Goal: Information Seeking & Learning: Learn about a topic

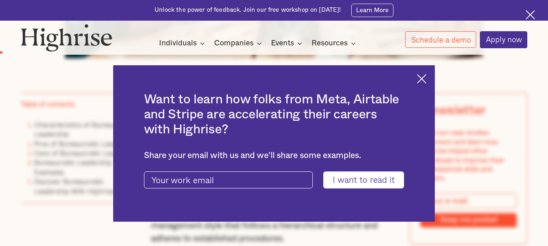
scroll to position [513, 0]
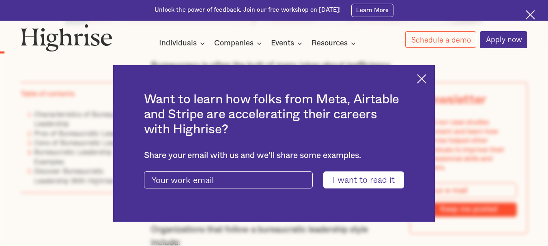
click at [421, 81] on img at bounding box center [421, 78] width 9 height 9
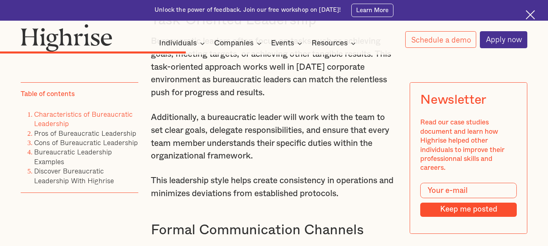
scroll to position [2343, 0]
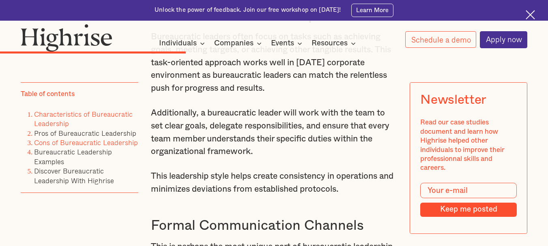
click at [116, 141] on link "Cons of Bureaucratic Leadership" at bounding box center [86, 142] width 104 height 11
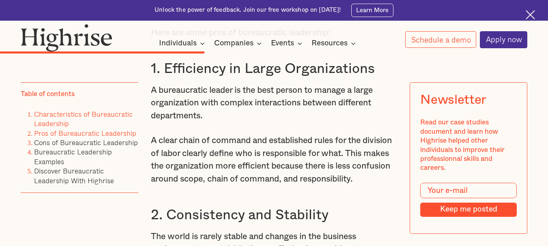
click at [123, 132] on link "Pros of Bureaucratic Leadership" at bounding box center [85, 132] width 102 height 11
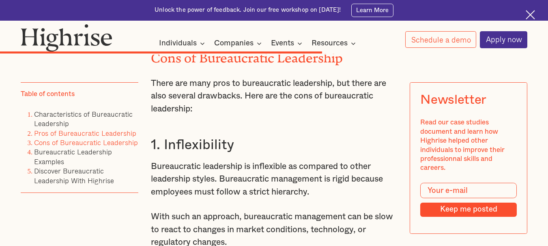
scroll to position [3706, 0]
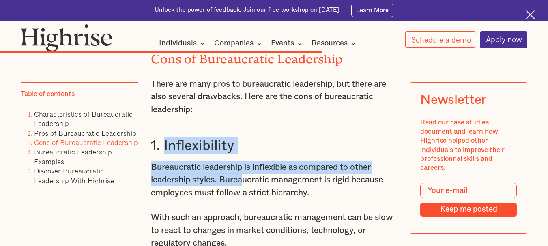
drag, startPoint x: 163, startPoint y: 203, endPoint x: 246, endPoint y: 232, distance: 87.7
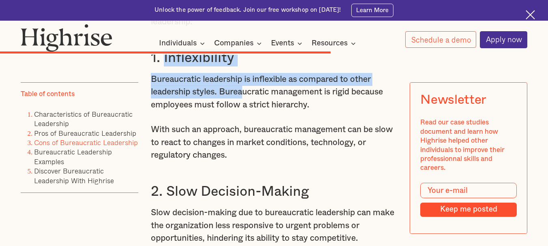
scroll to position [3794, 0]
click at [164, 66] on h3 "1. Inflexibility" at bounding box center [274, 57] width 246 height 17
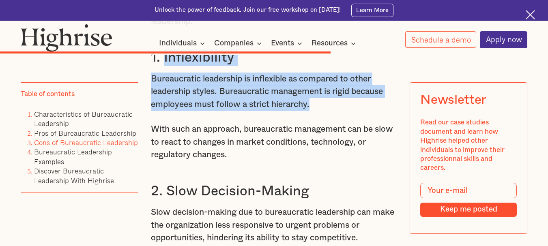
drag, startPoint x: 163, startPoint y: 115, endPoint x: 319, endPoint y: 168, distance: 164.2
copy div "Inflexibility Bureaucratic leadership is inflexible as compared to other leader…"
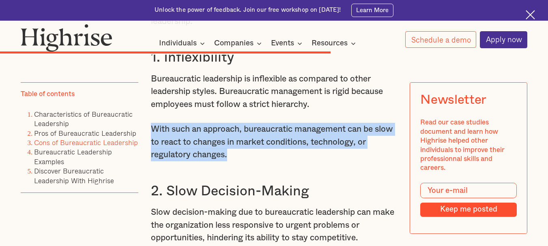
drag, startPoint x: 151, startPoint y: 187, endPoint x: 234, endPoint y: 216, distance: 88.1
click at [234, 161] on p "With such an approach, bureaucratic management can be slow to react to changes …" at bounding box center [274, 142] width 246 height 39
copy p "With such an approach, bureaucratic management can be slow to react to changes …"
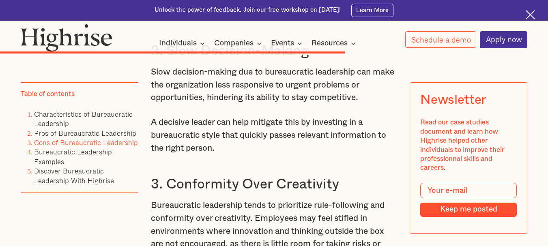
scroll to position [3936, 0]
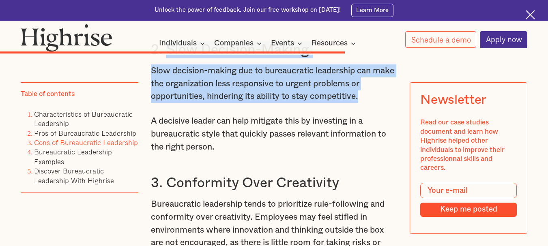
drag, startPoint x: 165, startPoint y: 111, endPoint x: 391, endPoint y: 152, distance: 229.9
copy div "Slow Decision-Making Slow decision-making due to bureaucratic leadership can ma…"
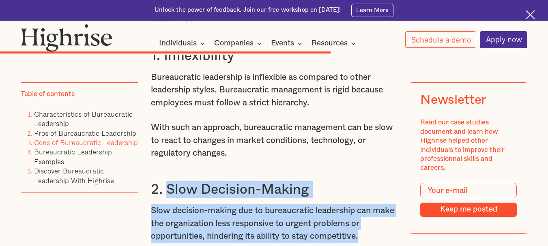
scroll to position [2343, 0]
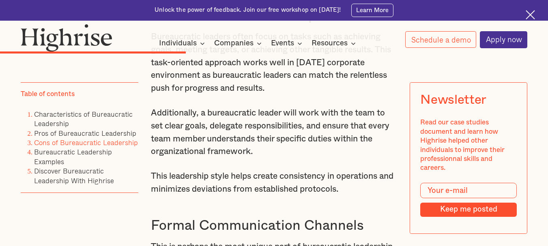
click at [531, 15] on img at bounding box center [529, 14] width 9 height 9
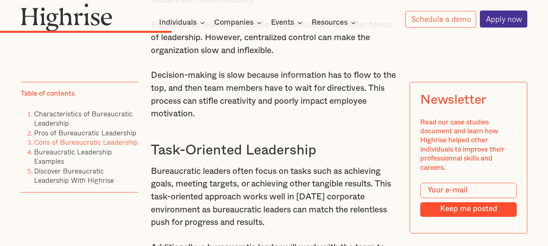
scroll to position [2191, 0]
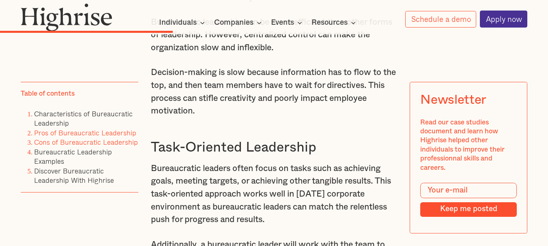
click at [122, 134] on link "Pros of Bureaucratic Leadership" at bounding box center [85, 132] width 102 height 11
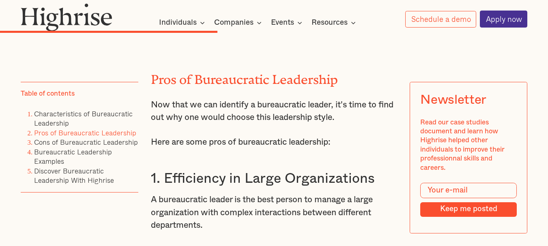
scroll to position [2641, 0]
click at [117, 143] on link "Cons of Bureaucratic Leadership" at bounding box center [86, 142] width 104 height 11
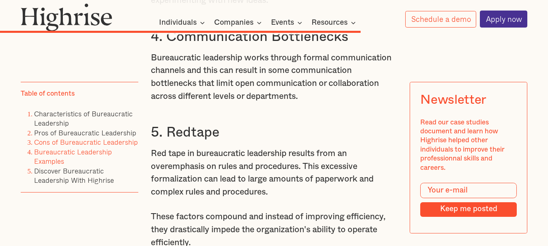
scroll to position [4170, 0]
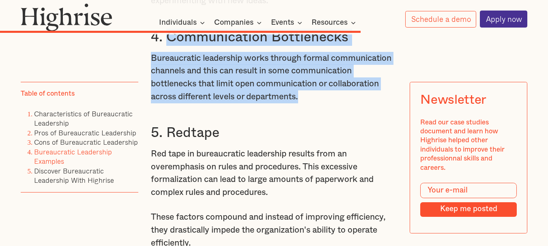
drag, startPoint x: 166, startPoint y: 96, endPoint x: 305, endPoint y: 158, distance: 152.4
copy div "Communication Bottlenecks Bureaucratic leadership works through formal communic…"
click at [81, 134] on link "Pros of Bureaucratic Leadership" at bounding box center [85, 132] width 102 height 11
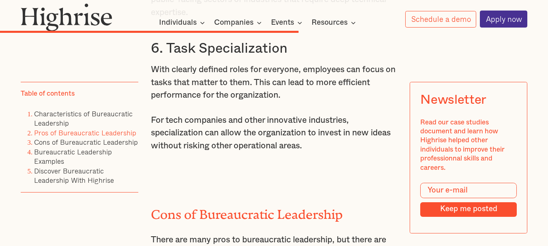
scroll to position [3524, 0]
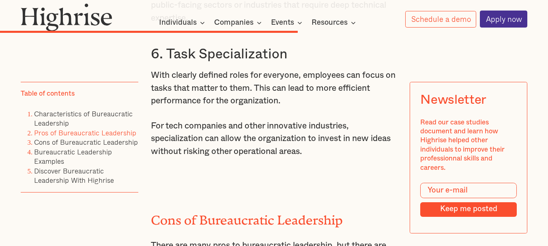
click at [125, 133] on link "Pros of Bureaucratic Leadership" at bounding box center [85, 132] width 102 height 11
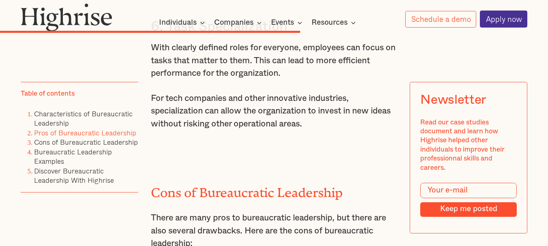
scroll to position [3551, 0]
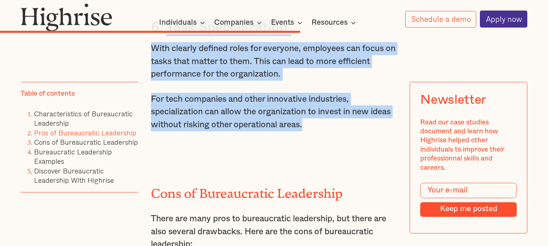
drag, startPoint x: 165, startPoint y: 81, endPoint x: 332, endPoint y: 182, distance: 195.8
click at [332, 182] on div "Pros of Bureaucratic Leadership Now that we can identify a bureaucratic leader,…" at bounding box center [274, 66] width 246 height 1869
copy div "Task Specialization With clearly defined roles for everyone, employees can focu…"
click at [326, 81] on p "With clearly defined roles for everyone, employees can focus on tasks that matt…" at bounding box center [274, 61] width 246 height 39
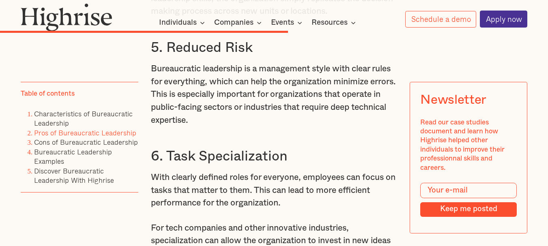
scroll to position [3421, 0]
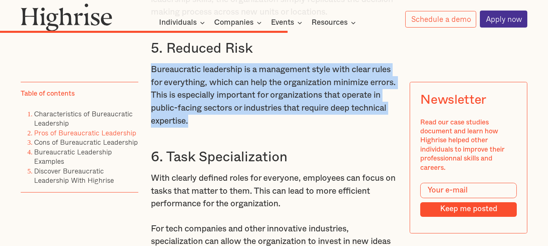
drag, startPoint x: 150, startPoint y: 122, endPoint x: 255, endPoint y: 178, distance: 118.2
click at [255, 127] on p "Bureaucratic leadership is a management style with clear rules for everything, …" at bounding box center [274, 95] width 246 height 64
copy p "Bureaucratic leadership is a management style with clear rules for everything, …"
click at [264, 127] on p "Bureaucratic leadership is a management style with clear rules for everything, …" at bounding box center [274, 95] width 246 height 64
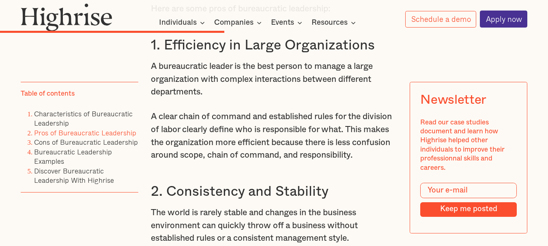
scroll to position [2770, 0]
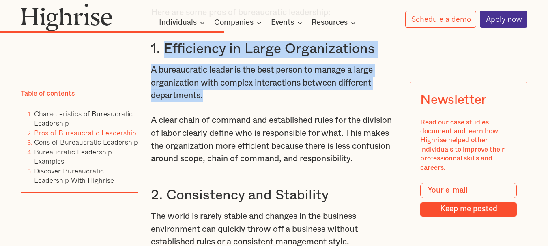
drag, startPoint x: 163, startPoint y: 80, endPoint x: 225, endPoint y: 130, distance: 79.6
copy div "Efficiency in Large Organizations A bureaucratic leader is the best person to m…"
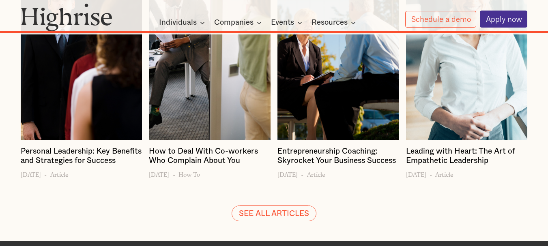
scroll to position [6175, 0]
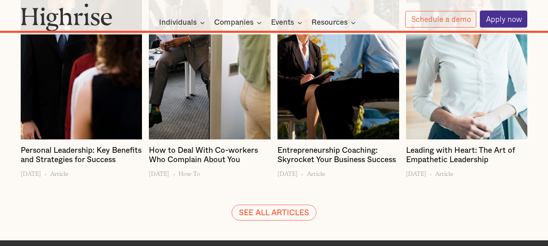
click at [431, 126] on div at bounding box center [467, 36] width 122 height 205
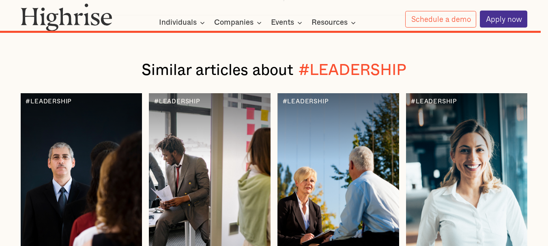
scroll to position [6015, 0]
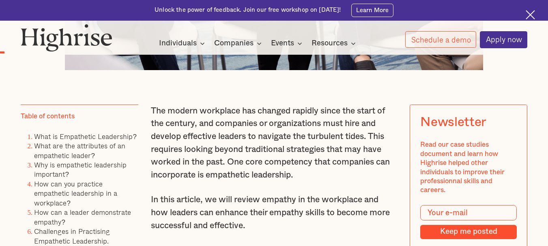
scroll to position [468, 0]
